Goal: Task Accomplishment & Management: Manage account settings

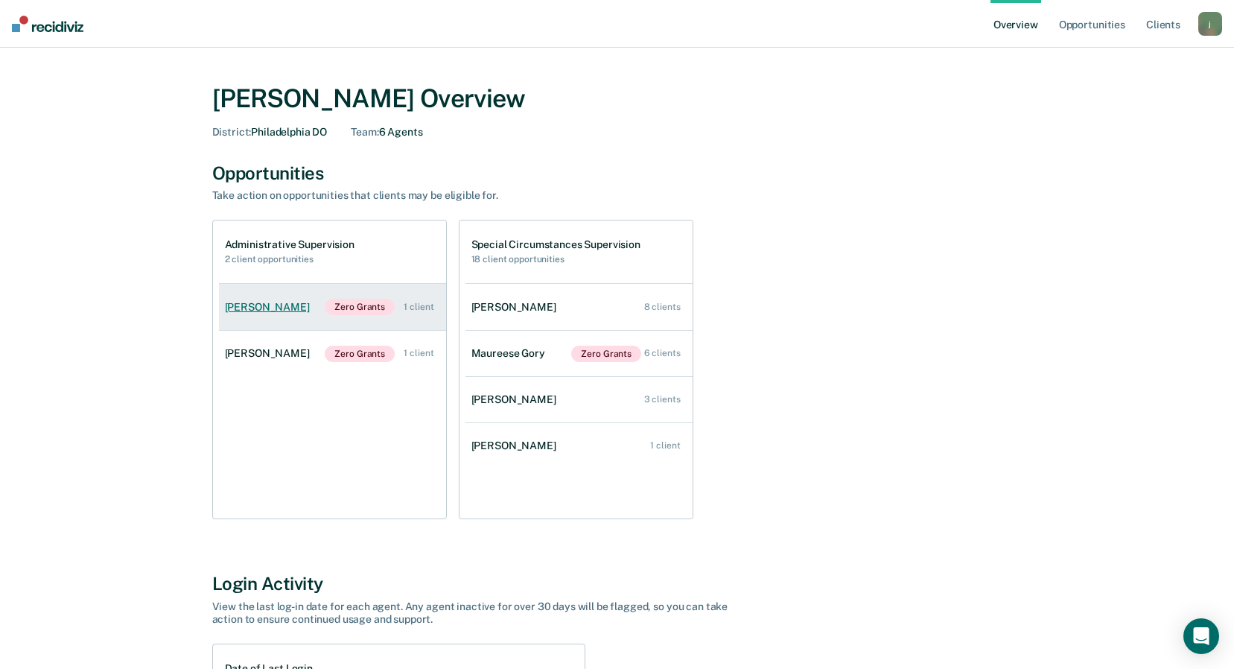
click at [267, 306] on div "[PERSON_NAME]" at bounding box center [270, 307] width 91 height 13
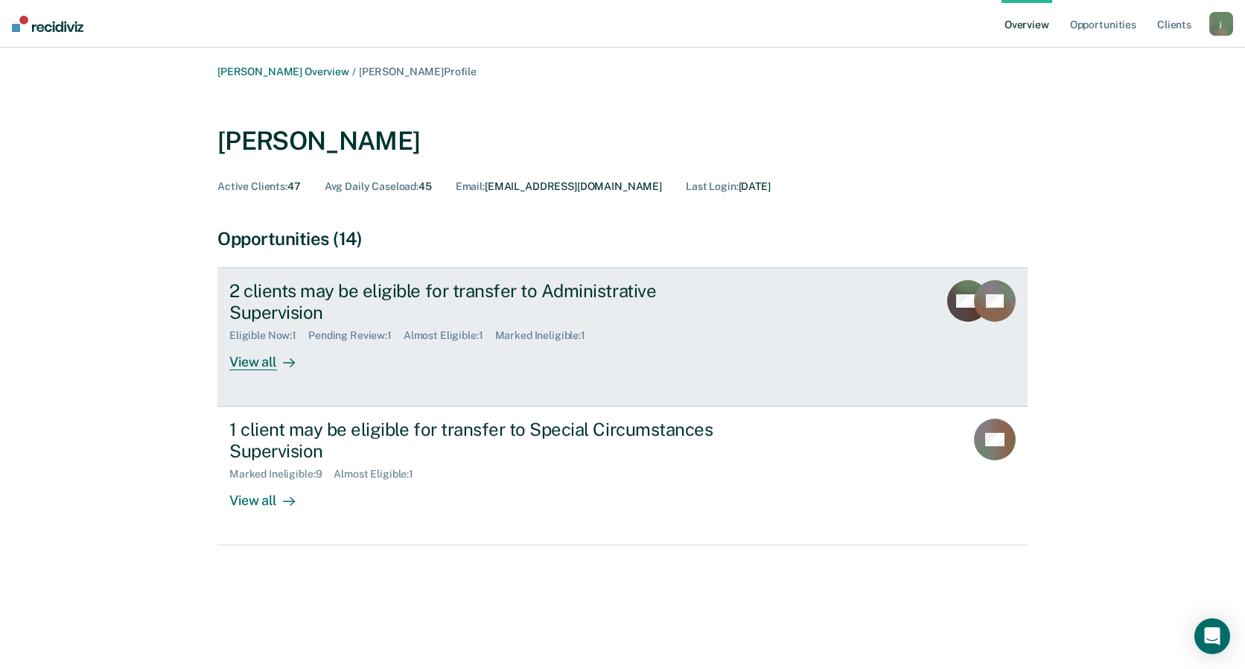
click at [247, 342] on div "View all" at bounding box center [270, 356] width 83 height 29
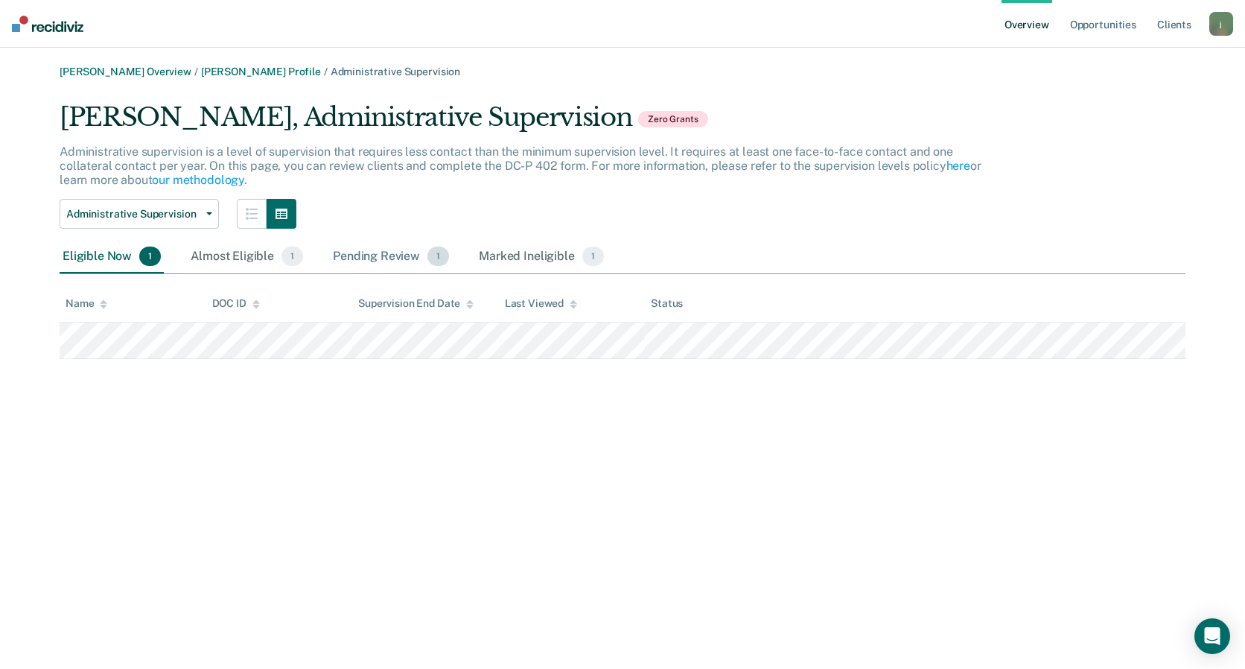
click at [369, 253] on div "Pending Review 1" at bounding box center [391, 257] width 122 height 33
click at [111, 258] on div "Eligible Now 1" at bounding box center [112, 257] width 104 height 33
click at [358, 261] on div "Pending Review 1" at bounding box center [391, 257] width 122 height 33
click at [123, 265] on div "Eligible Now 1" at bounding box center [112, 257] width 104 height 33
click at [379, 261] on div "Pending Review 1" at bounding box center [391, 257] width 122 height 33
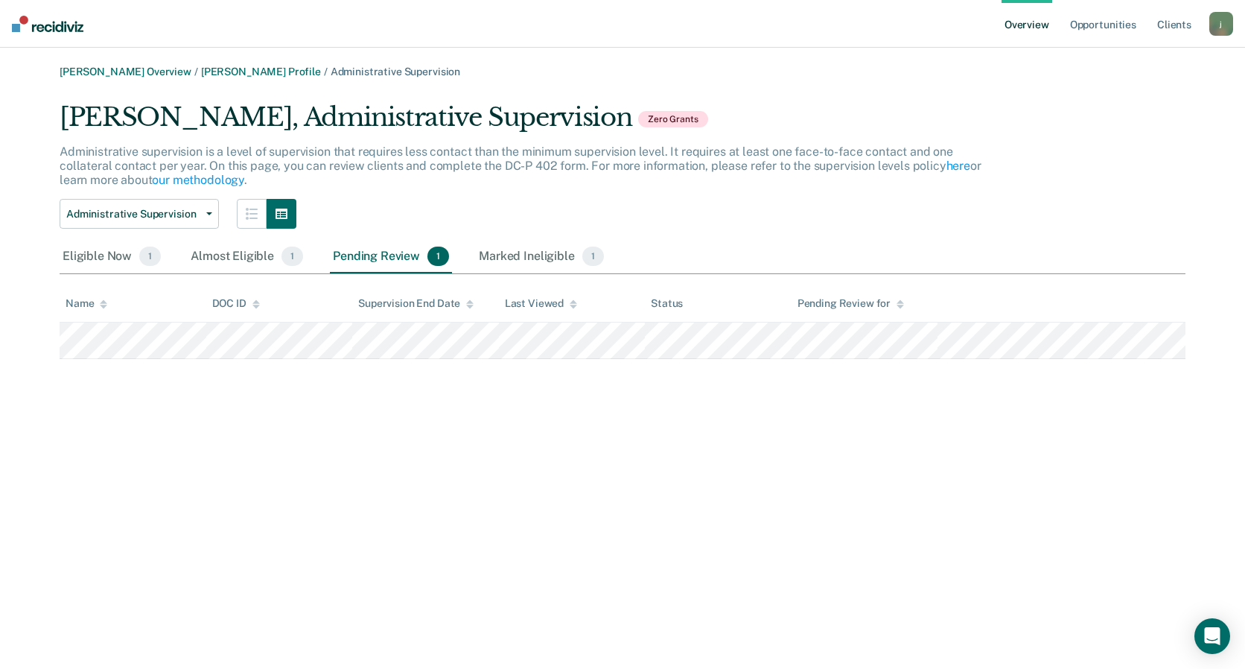
click at [102, 598] on div "[PERSON_NAME] Overview / [PERSON_NAME] Profile / Administrative Supervision [PE…" at bounding box center [623, 344] width 1210 height 556
click at [517, 632] on main "[PERSON_NAME] Overview / [PERSON_NAME] Profile / Administrative Supervision [PE…" at bounding box center [622, 358] width 1245 height 621
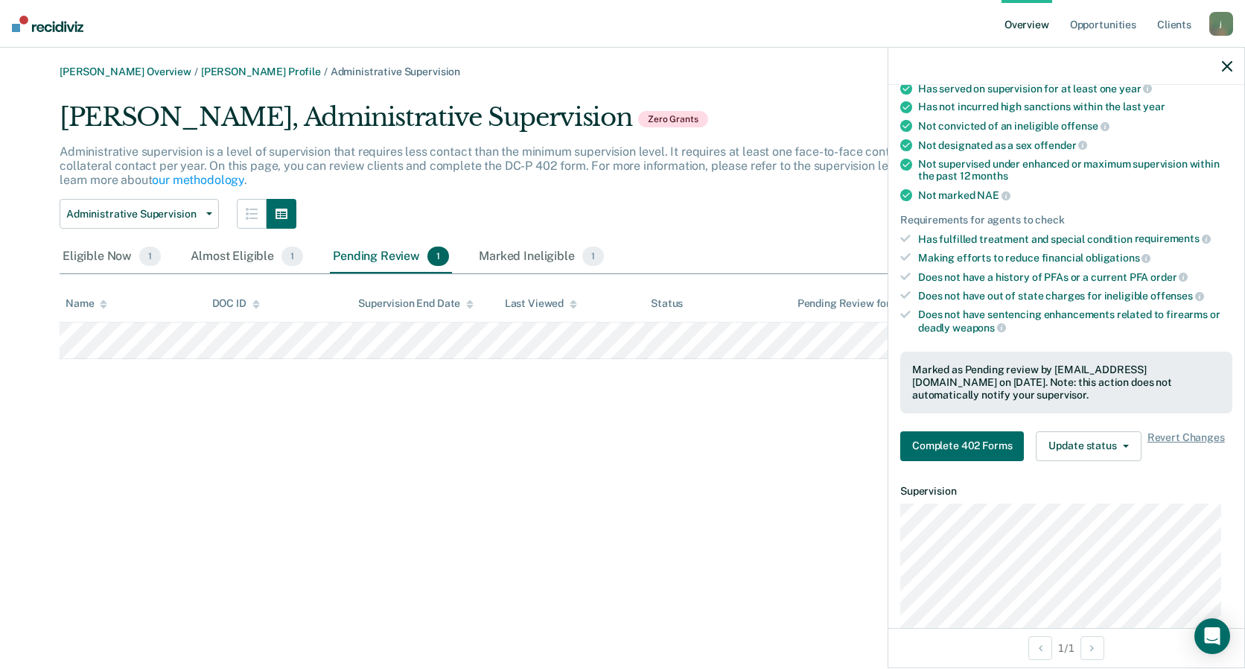
scroll to position [223, 0]
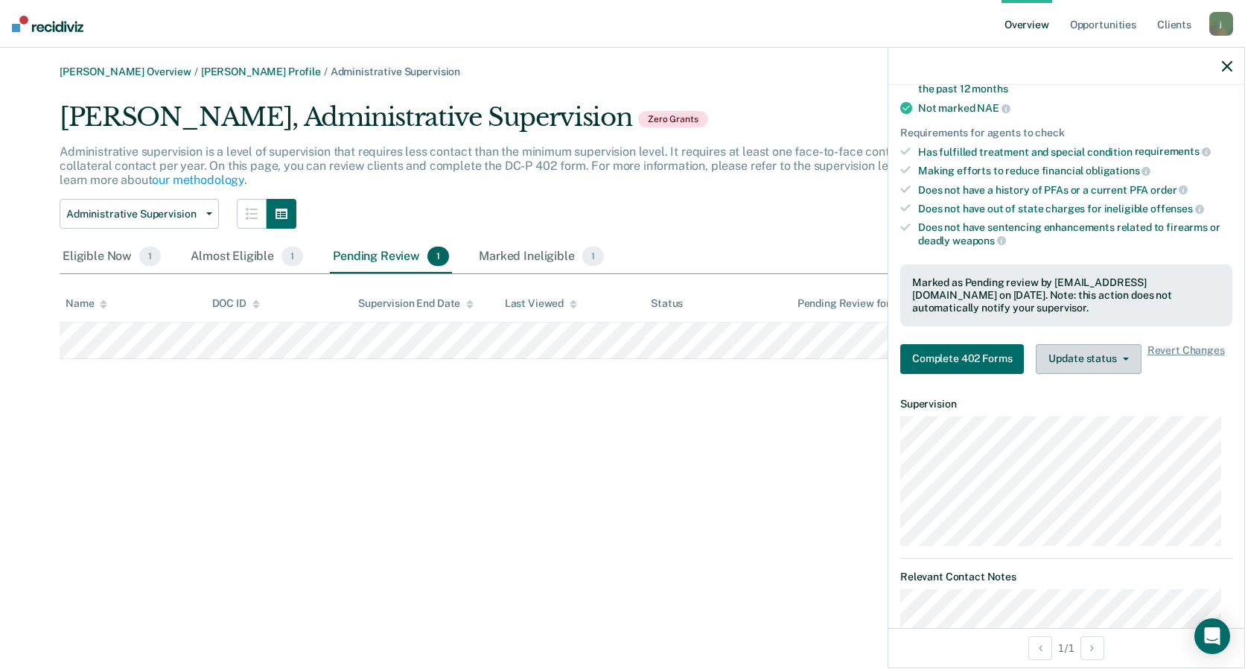
click at [1101, 352] on button "Update status" at bounding box center [1088, 359] width 105 height 30
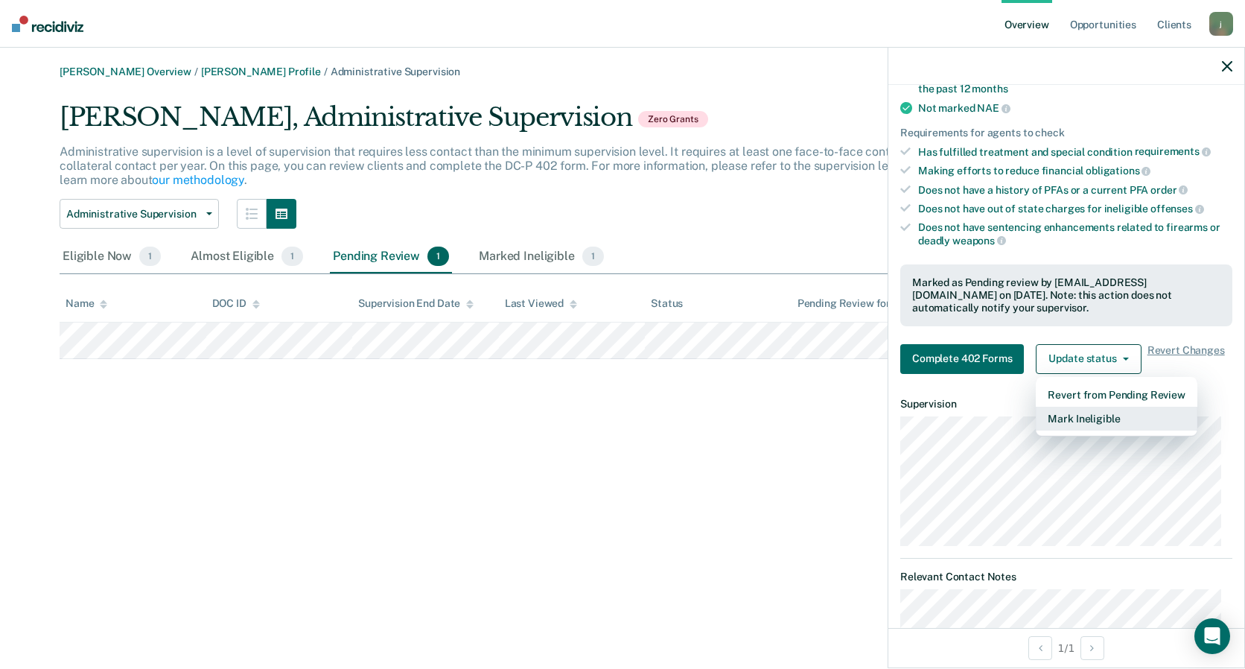
click at [1090, 421] on button "Mark Ineligible" at bounding box center [1116, 419] width 161 height 24
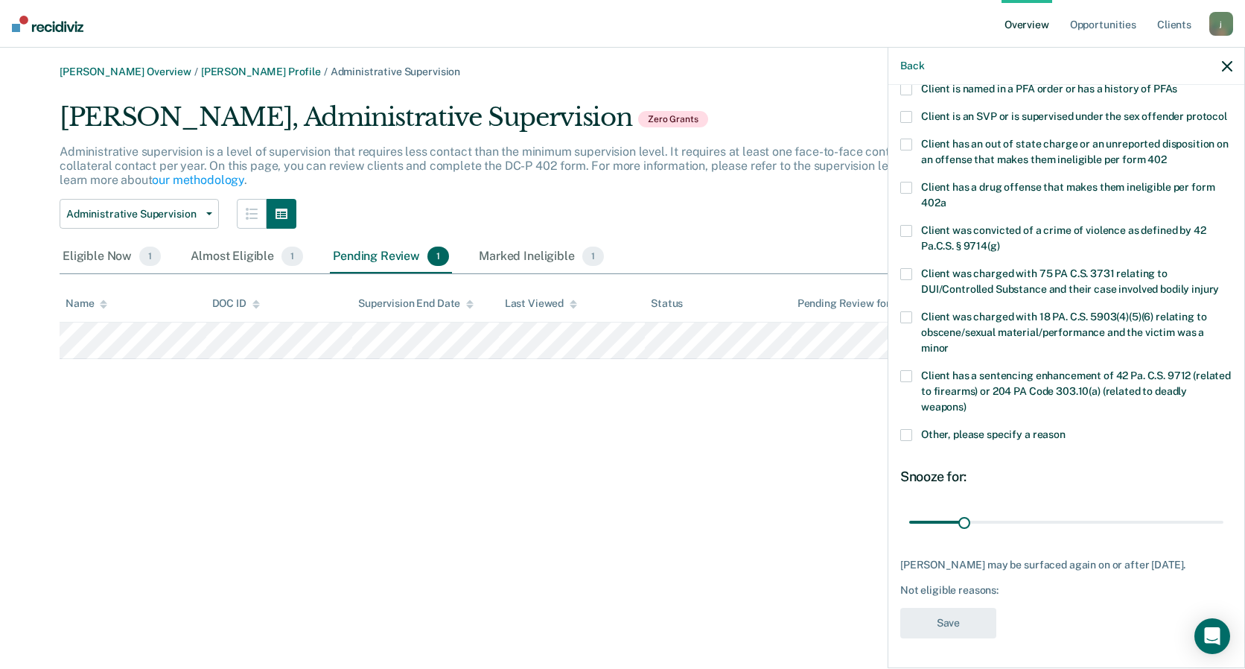
scroll to position [200, 0]
drag, startPoint x: 961, startPoint y: 524, endPoint x: 1228, endPoint y: 518, distance: 267.5
type input "180"
click at [1224, 518] on input "range" at bounding box center [1066, 522] width 314 height 26
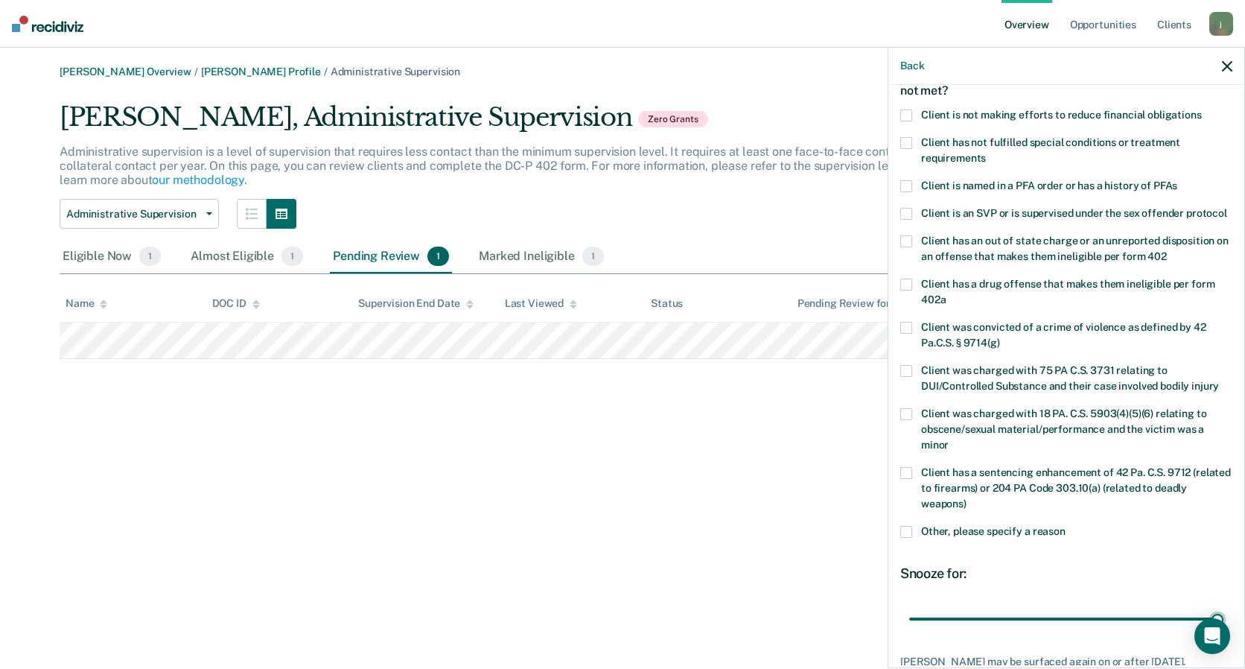
scroll to position [51, 0]
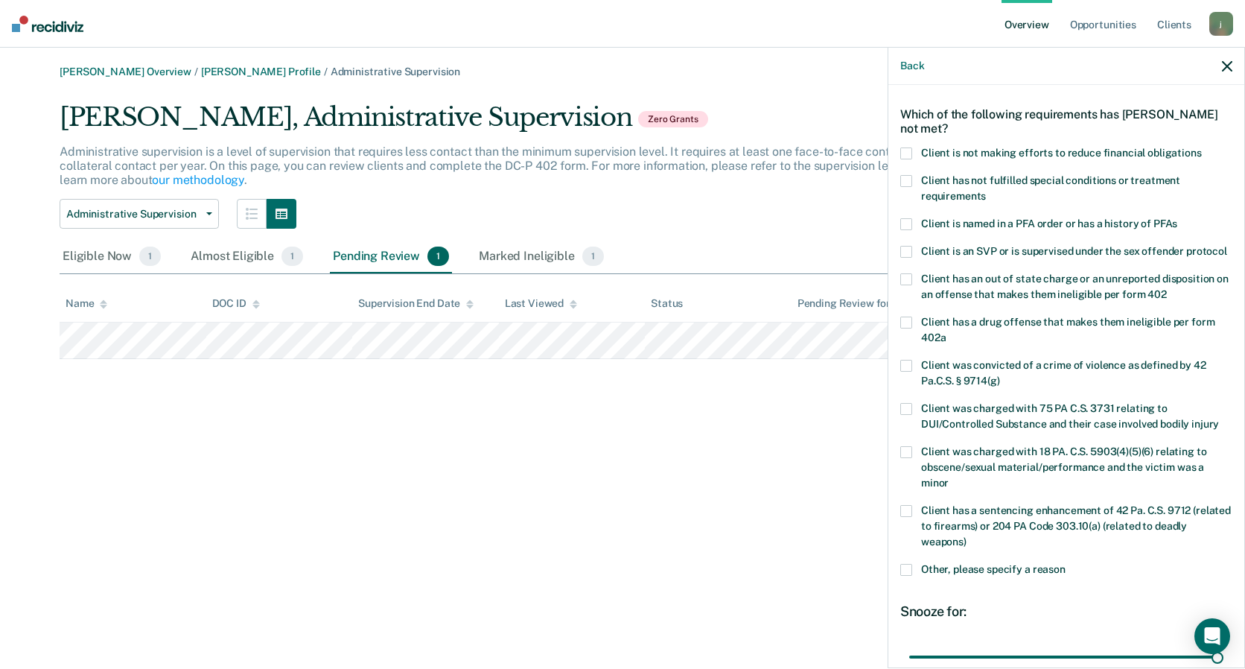
click at [915, 295] on label "Client has an out of state charge or an unreported disposition on an offense th…" at bounding box center [1067, 288] width 332 height 31
click at [1167, 289] on input "Client has an out of state charge or an unreported disposition on an offense th…" at bounding box center [1167, 289] width 0 height 0
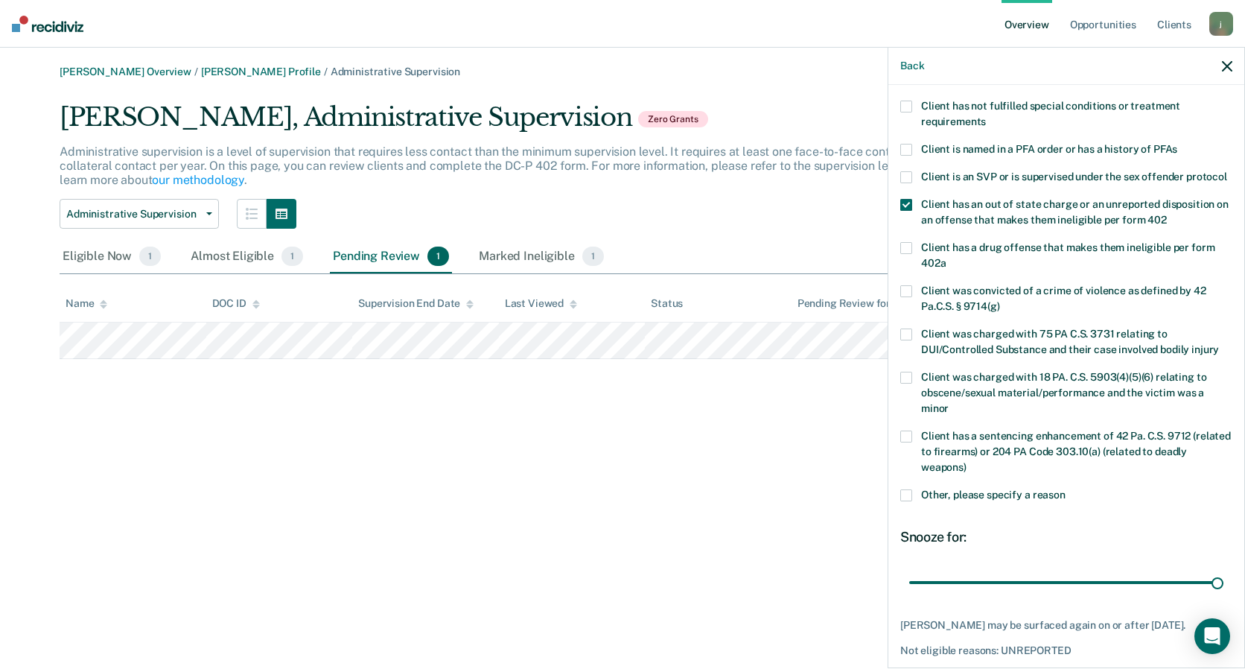
click at [908, 211] on span at bounding box center [907, 205] width 12 height 12
click at [1167, 215] on input "Client has an out of state charge or an unreported disposition on an offense th…" at bounding box center [1167, 215] width 0 height 0
click at [906, 254] on span at bounding box center [907, 248] width 12 height 12
click at [946, 258] on input "Client has a drug offense that makes them ineligible per form 402a" at bounding box center [946, 258] width 0 height 0
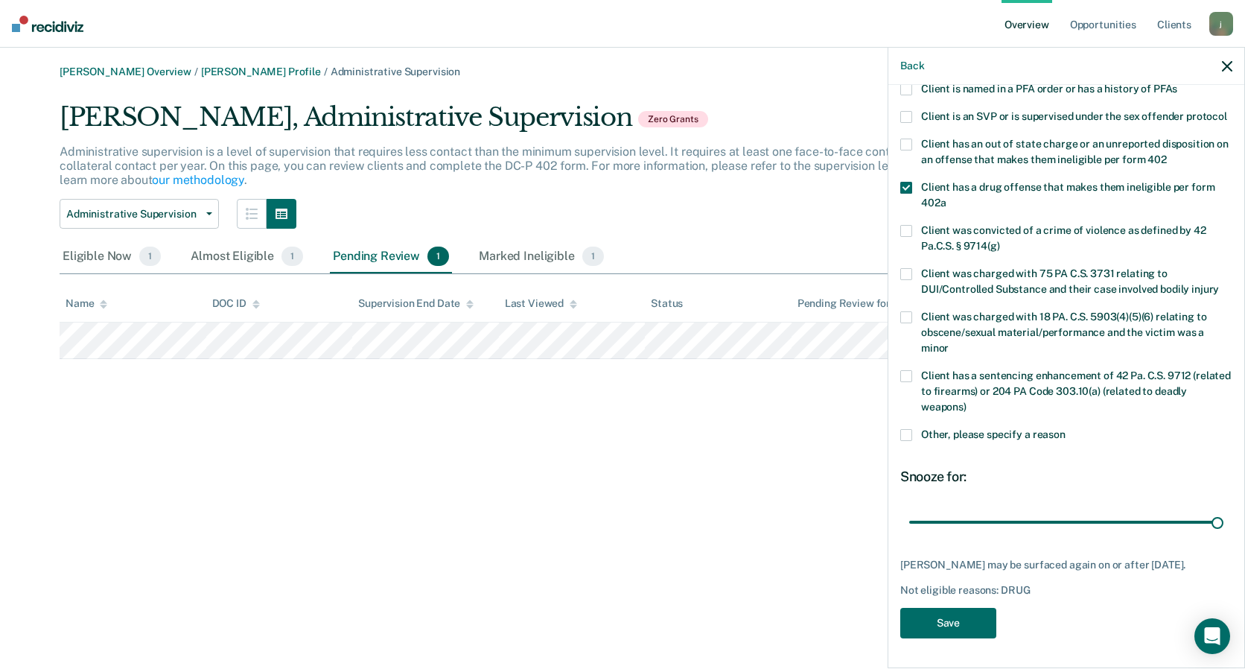
scroll to position [200, 0]
click at [977, 624] on button "Save" at bounding box center [949, 623] width 96 height 31
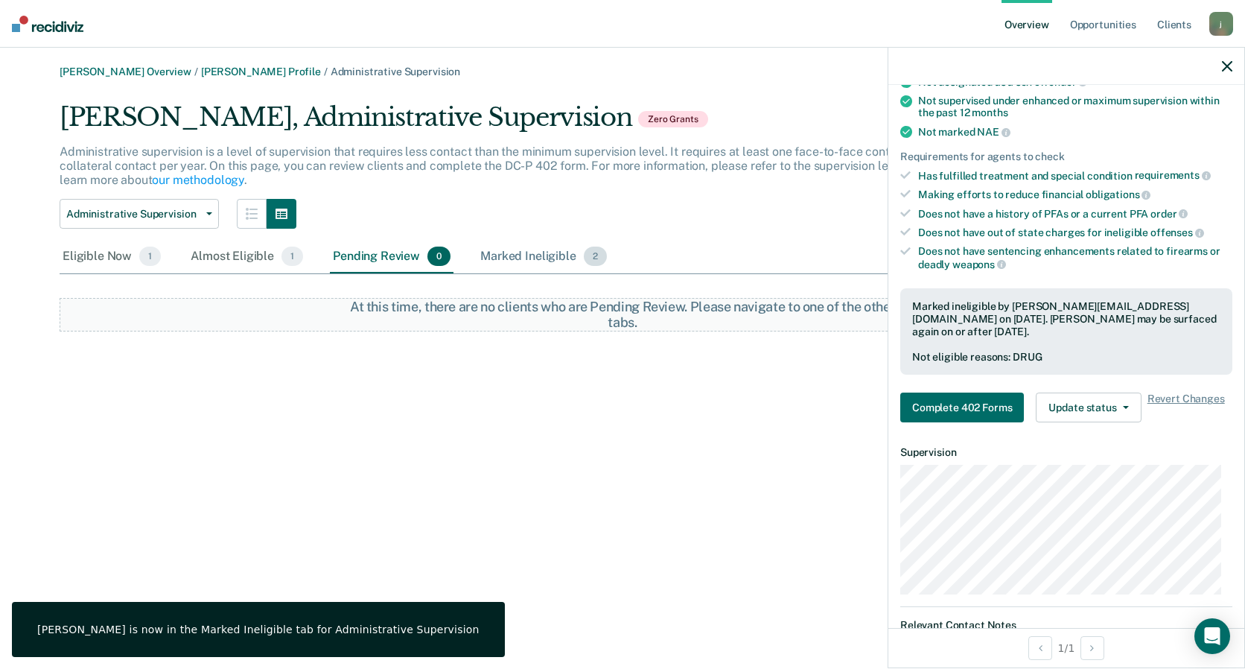
click at [533, 264] on div "Marked Ineligible 2" at bounding box center [543, 257] width 133 height 33
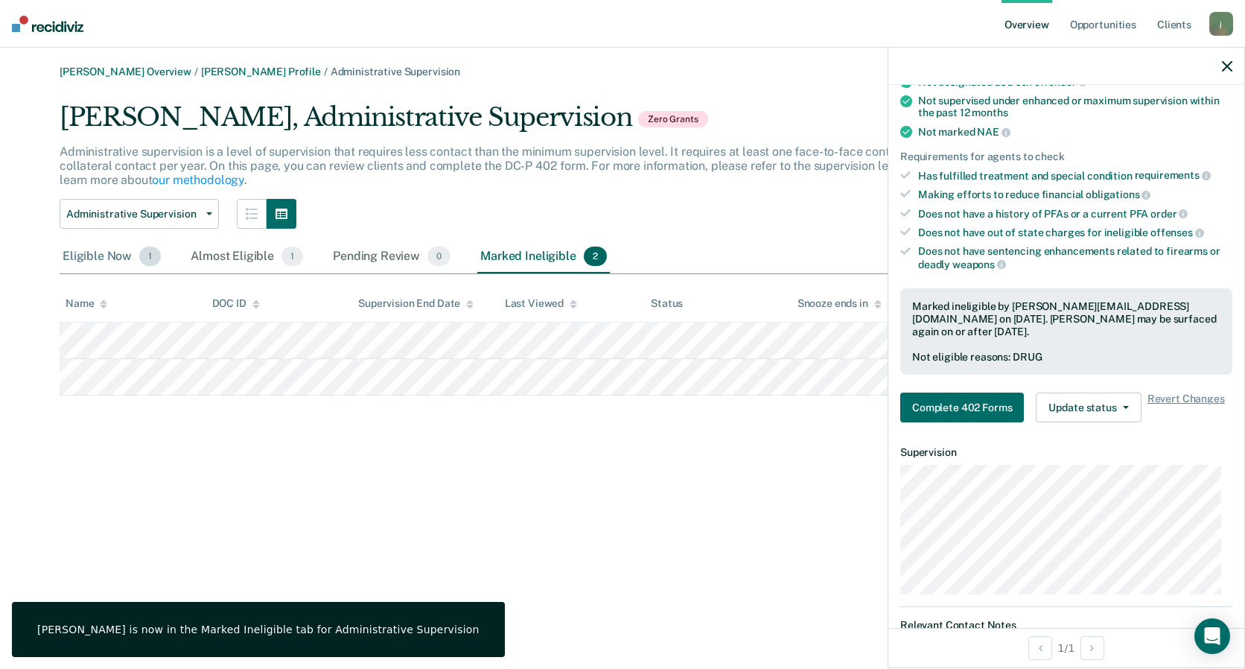
click at [121, 258] on div "Eligible Now 1" at bounding box center [112, 257] width 104 height 33
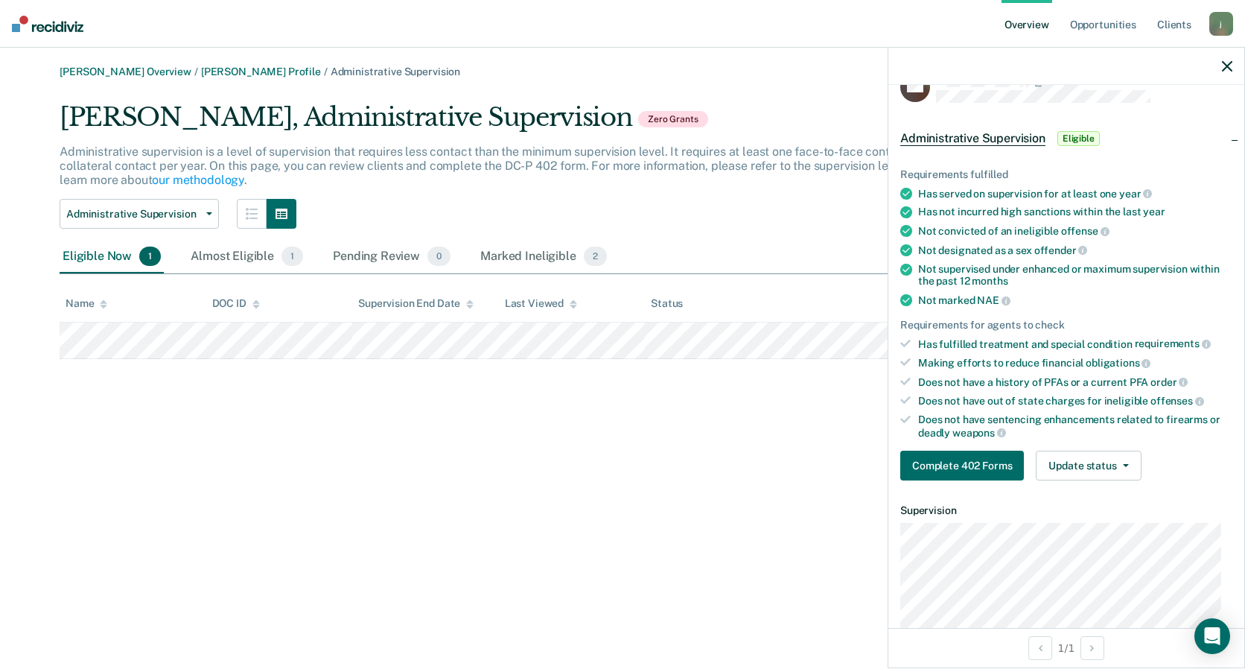
scroll to position [0, 0]
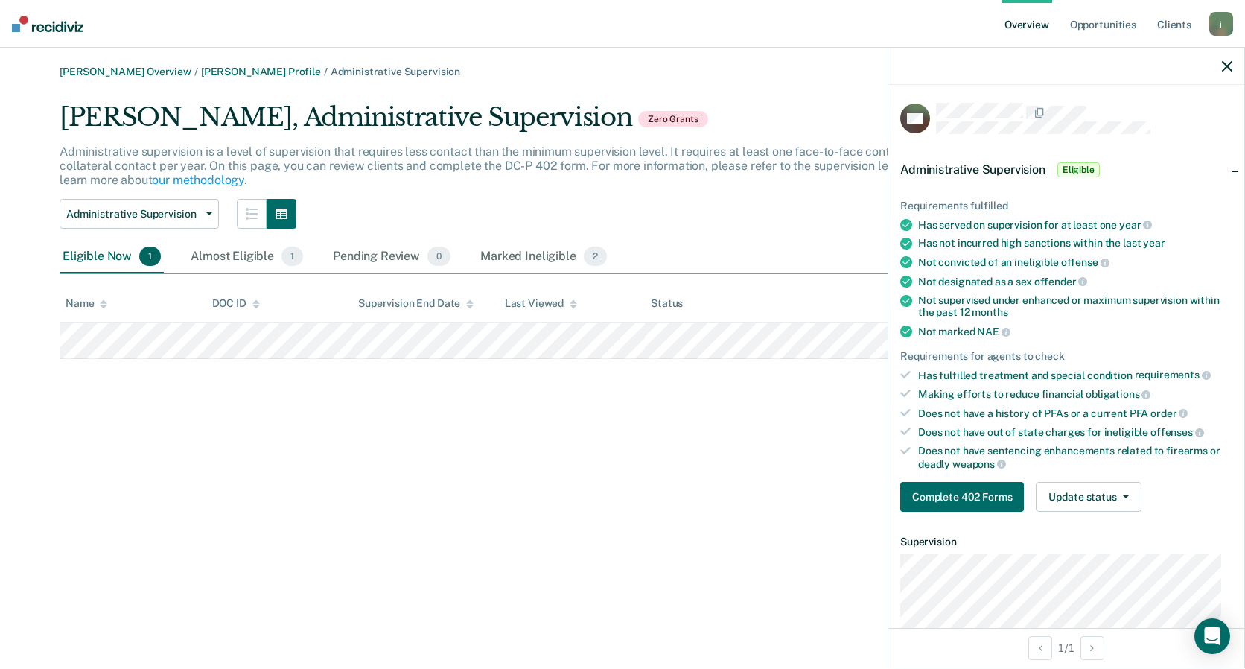
click at [136, 486] on div "[PERSON_NAME] Overview / [PERSON_NAME] Profile / Administrative Supervision [PE…" at bounding box center [623, 344] width 1210 height 556
click at [1096, 22] on link "Opportunities" at bounding box center [1103, 24] width 72 height 48
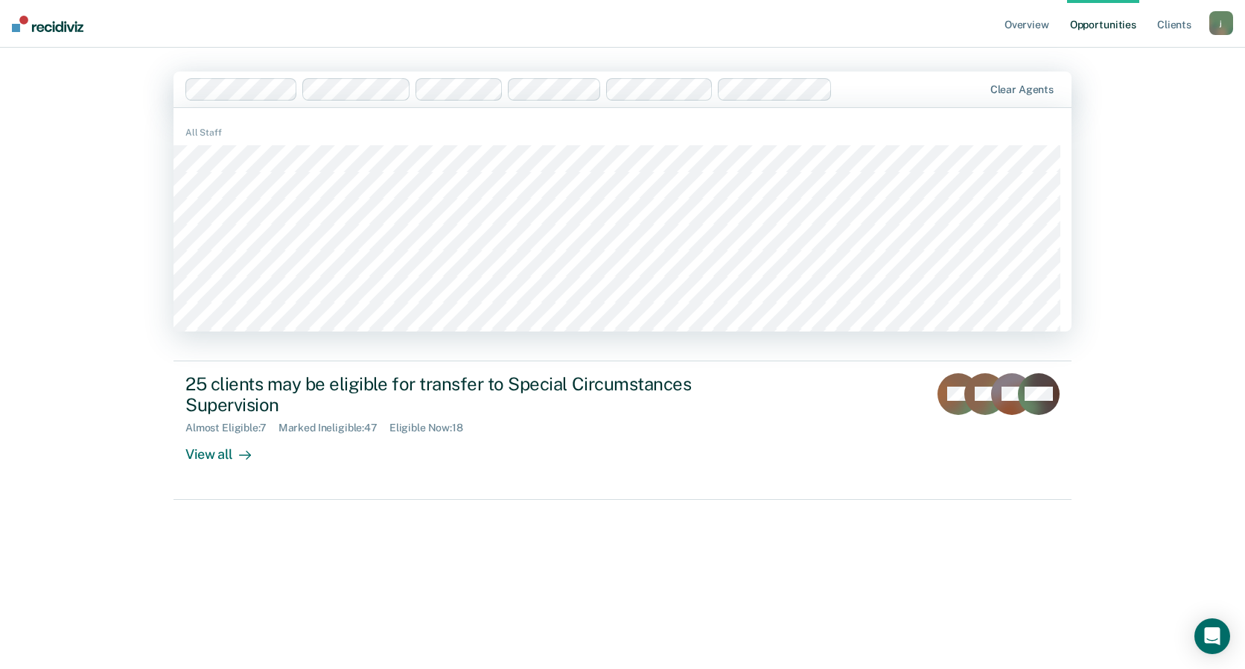
click at [213, 622] on div "Hi, [PERSON_NAME]. We’ve found some outstanding items across 6 caseloads 5 clie…" at bounding box center [623, 376] width 898 height 502
